Goal: Task Accomplishment & Management: Use online tool/utility

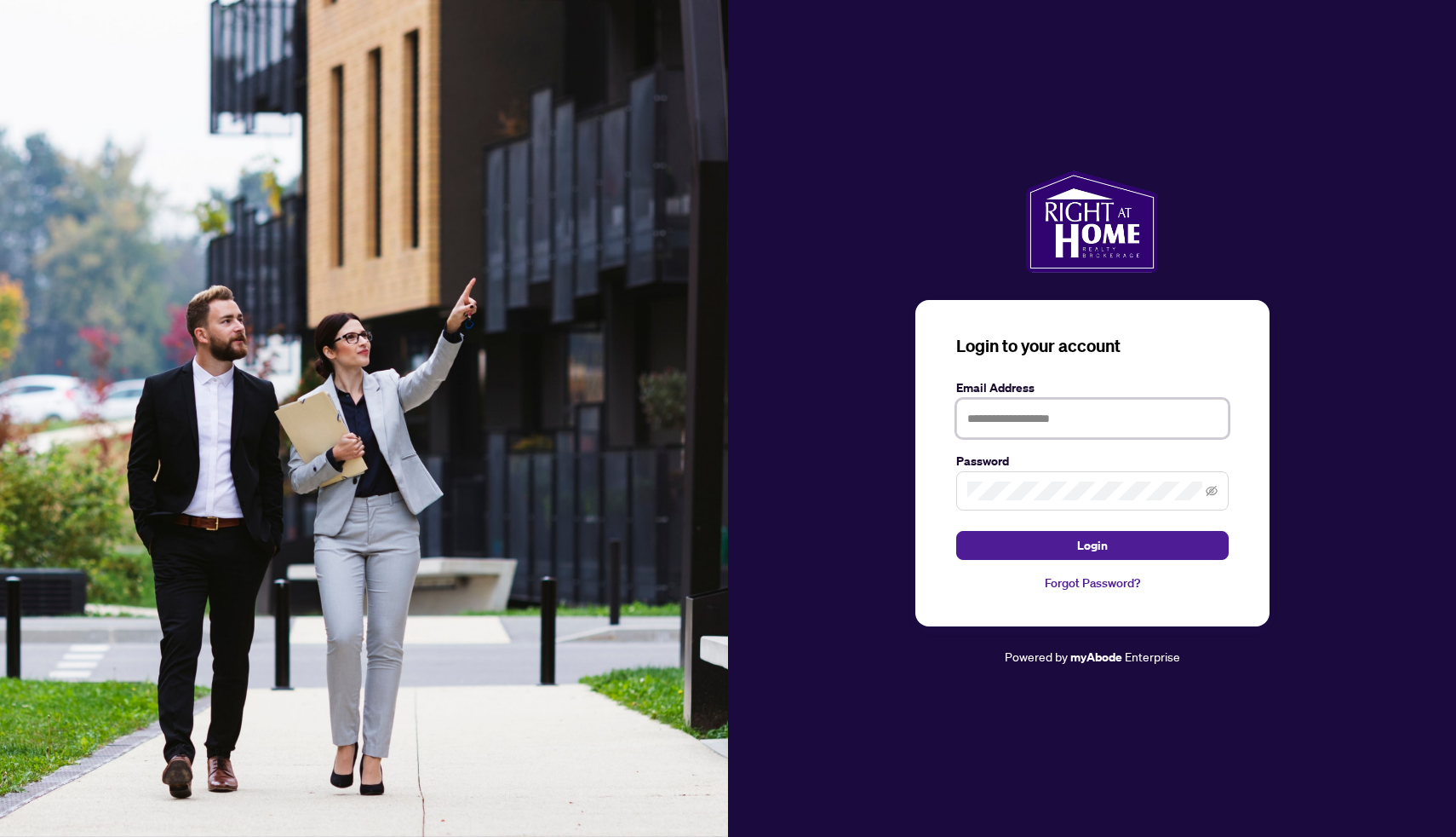
click at [1020, 427] on input "text" at bounding box center [1092, 419] width 273 height 40
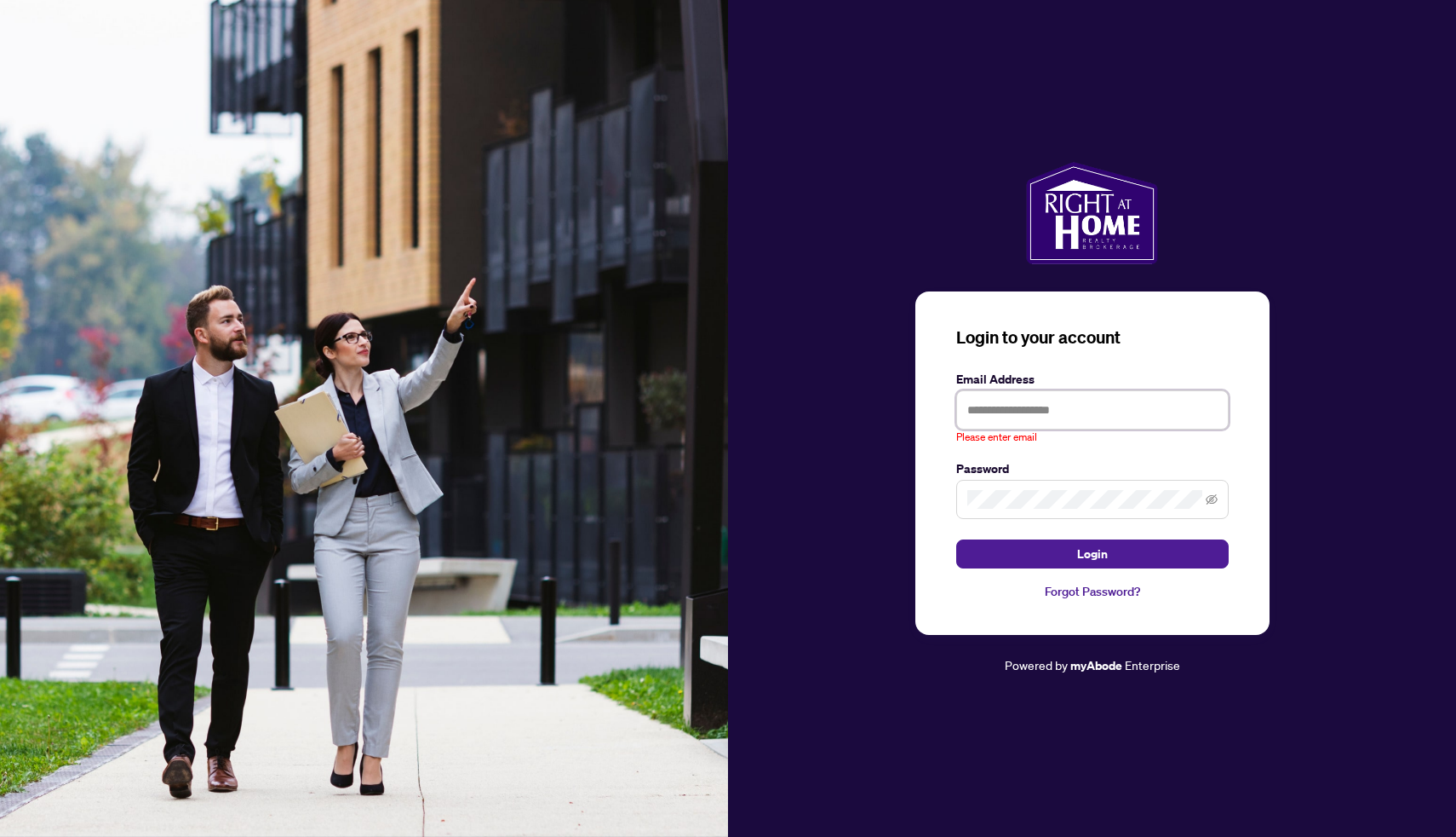
type input "**********"
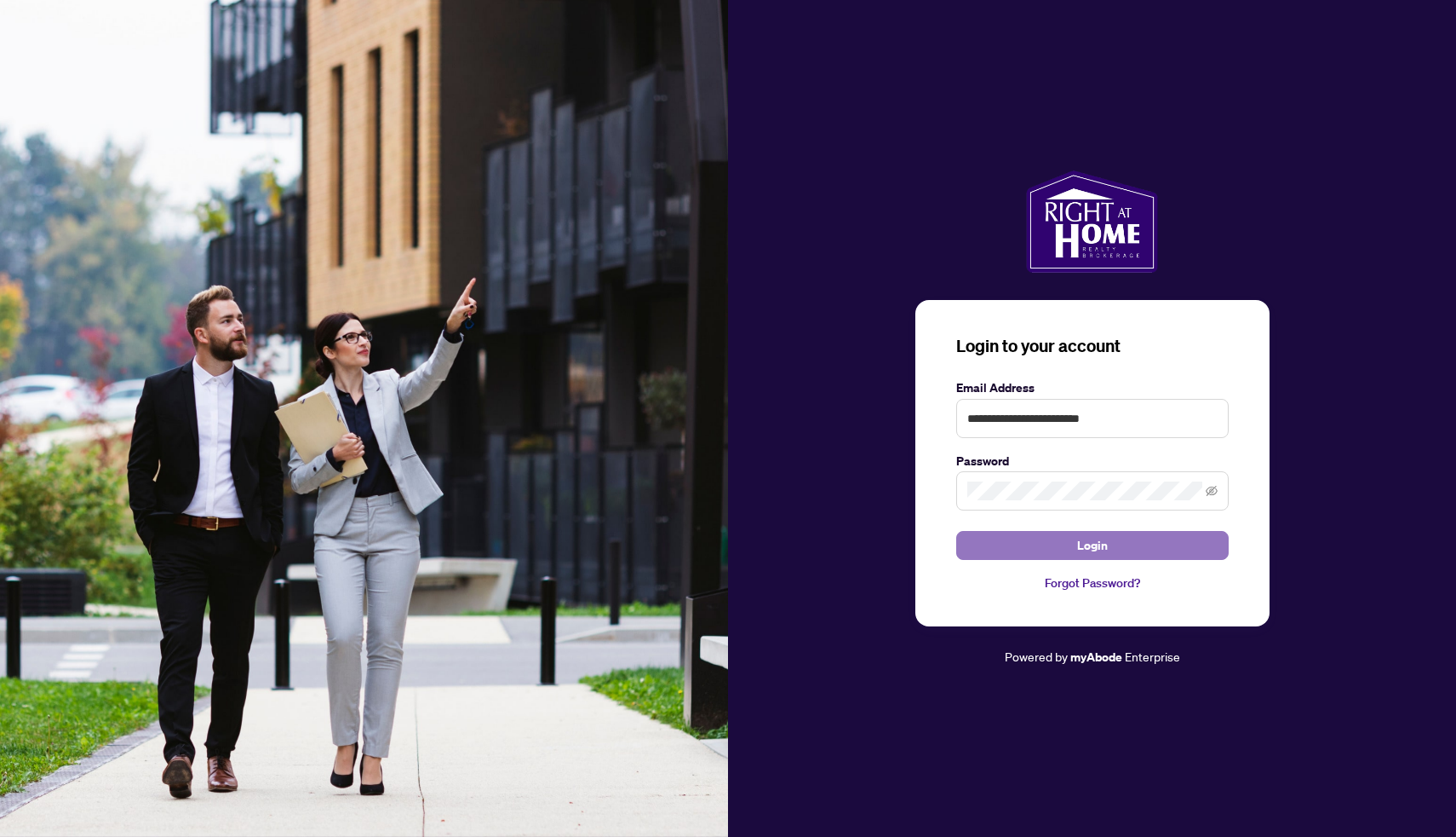
click at [1091, 547] on span "Login" at bounding box center [1092, 545] width 31 height 28
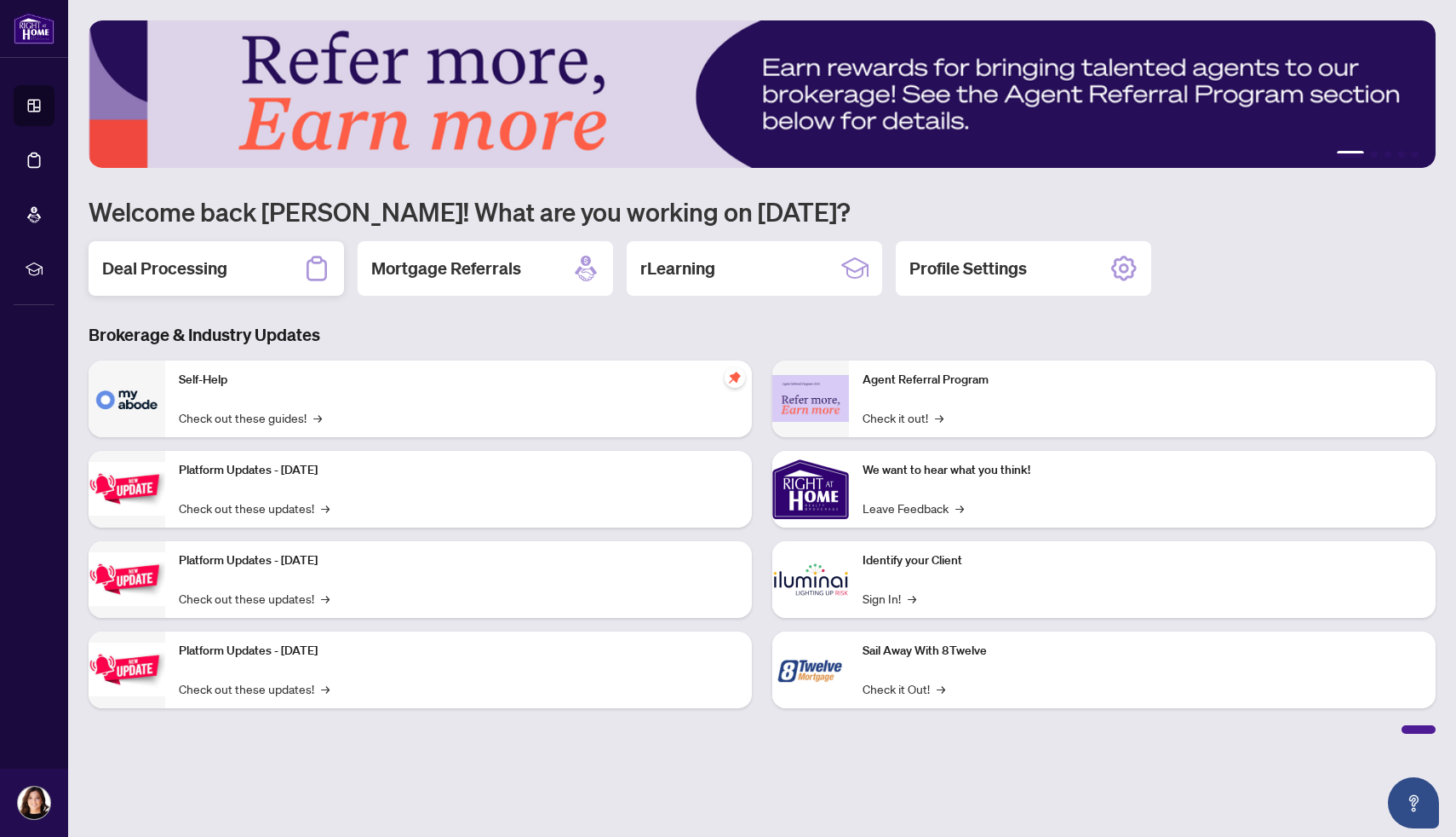
click at [277, 269] on div "Deal Processing" at bounding box center [216, 268] width 256 height 54
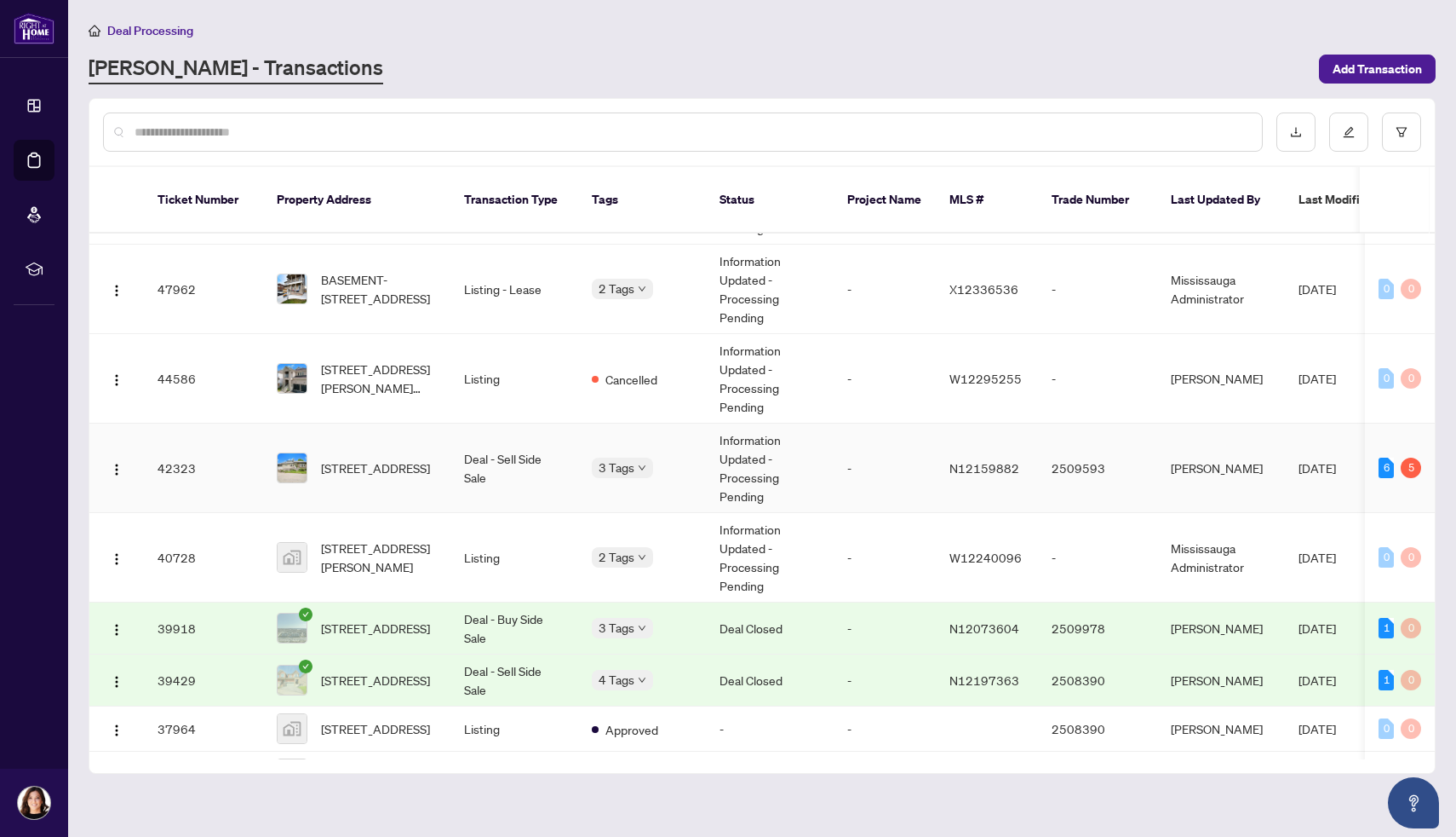
scroll to position [165, 0]
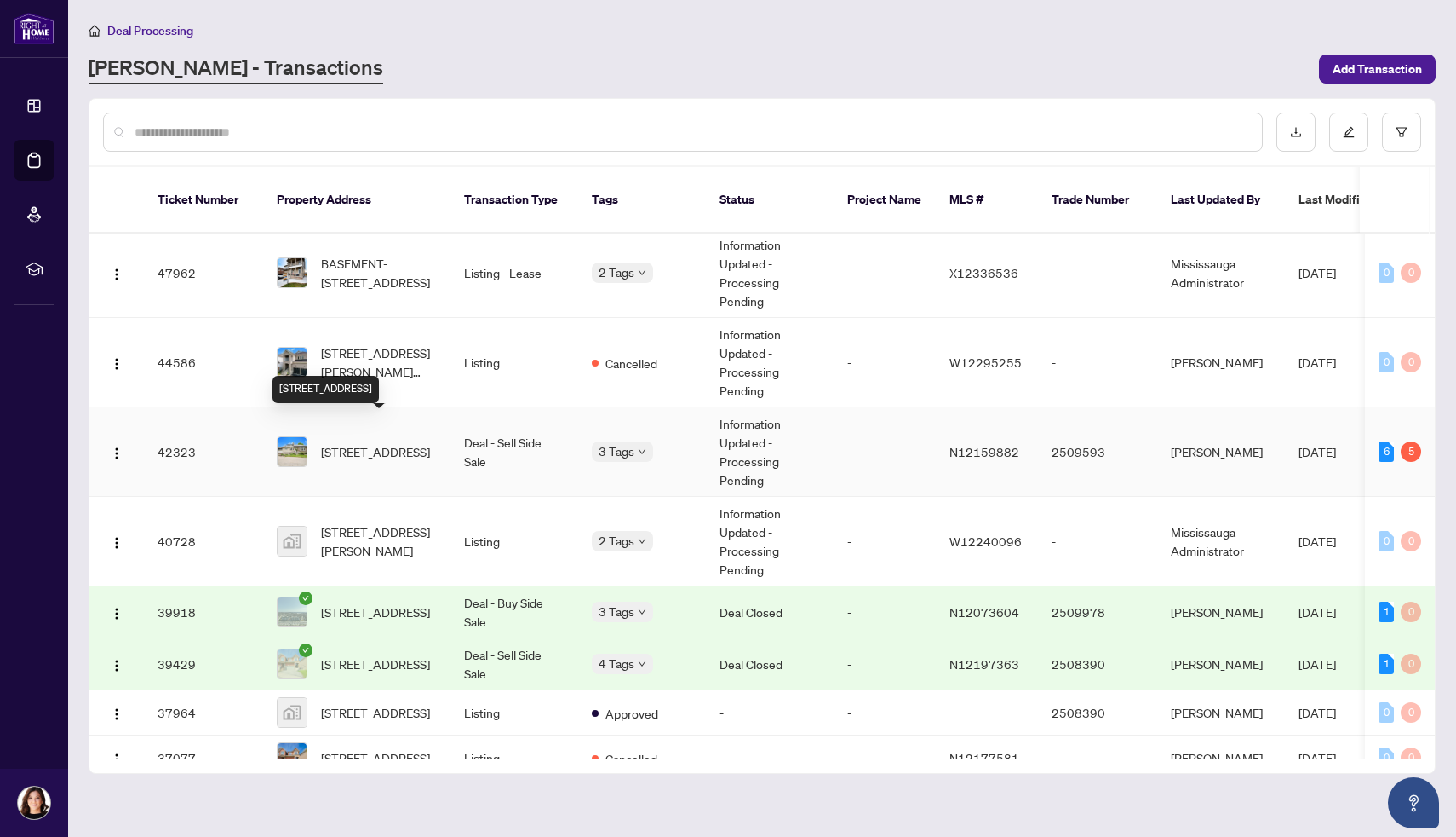
click at [380, 442] on span "[STREET_ADDRESS]" at bounding box center [375, 451] width 109 height 19
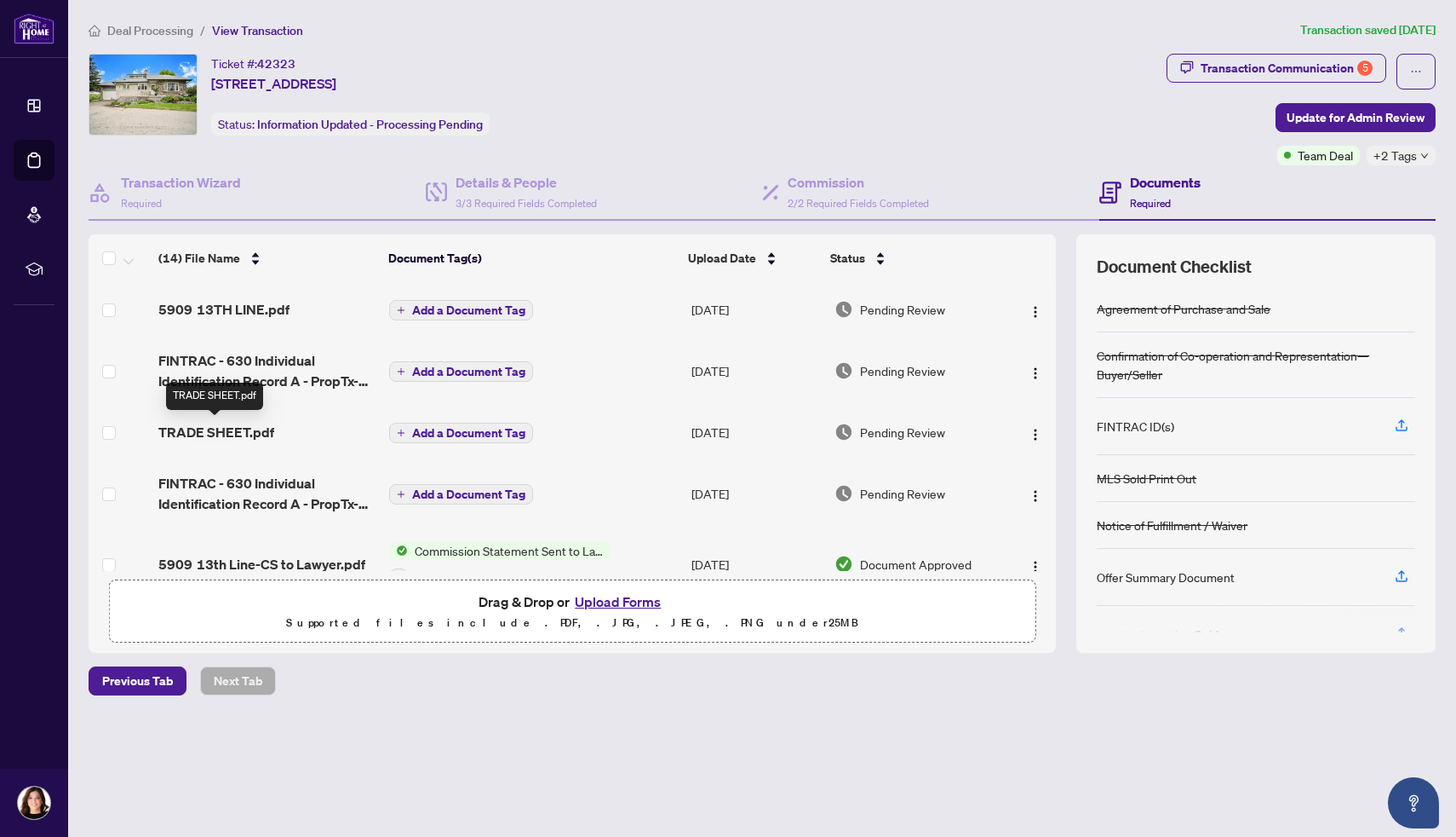
click at [220, 429] on span "TRADE SHEET.pdf" at bounding box center [215, 432] width 116 height 21
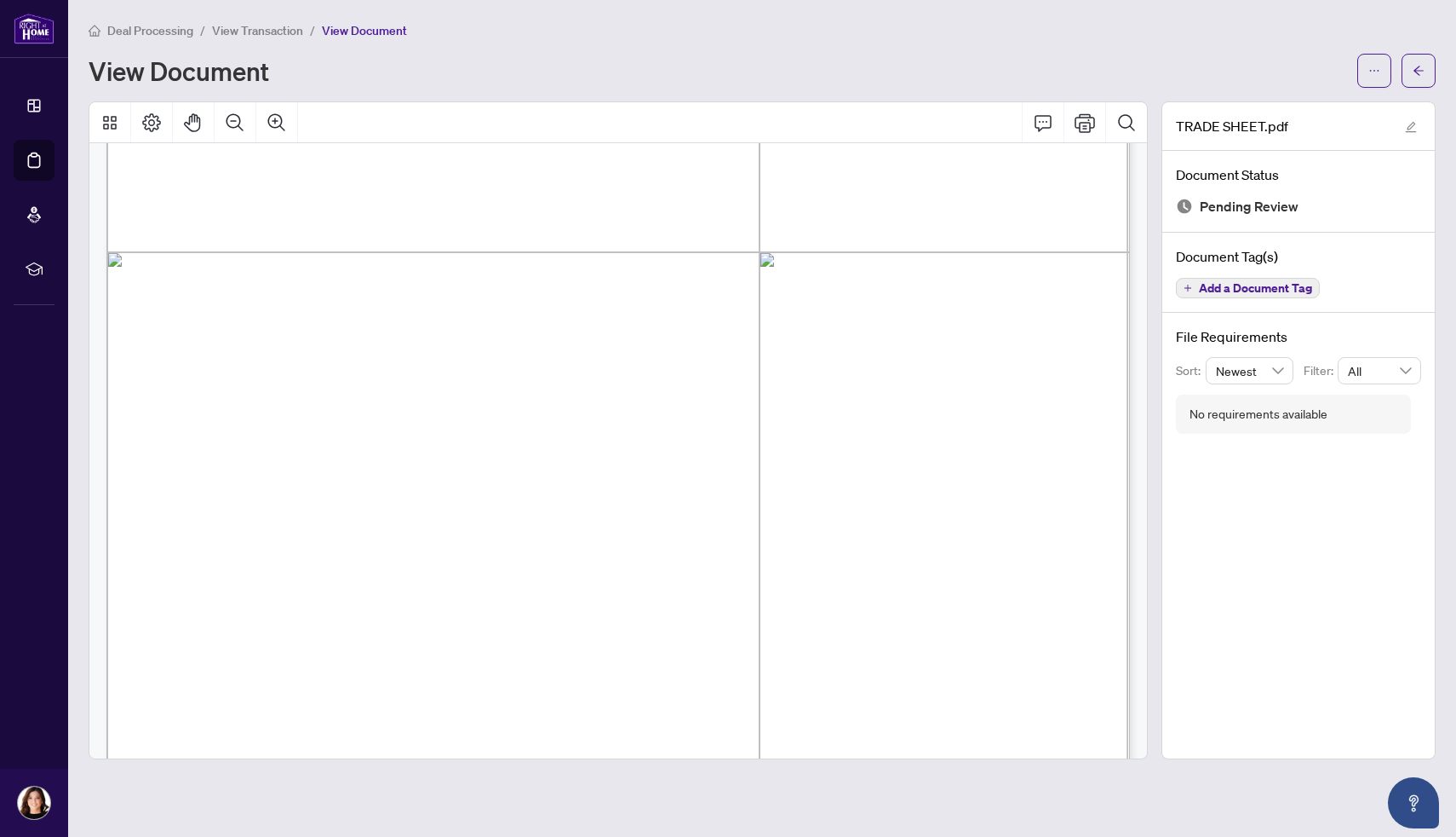
scroll to position [563, 0]
